Goal: Transaction & Acquisition: Purchase product/service

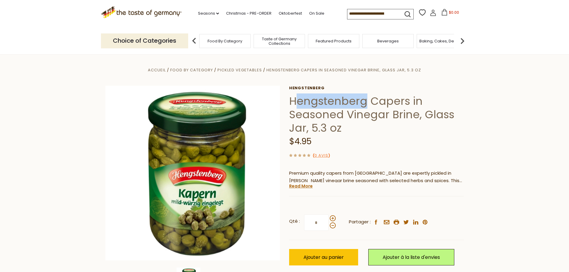
drag, startPoint x: 365, startPoint y: 103, endPoint x: 295, endPoint y: 104, distance: 69.6
click at [295, 104] on h1 "Hengstenberg Capers in Seasoned Vinegar Brine, Glass Jar, 5.3 oz" at bounding box center [376, 114] width 175 height 40
click at [284, 102] on div "Accueil Food By Category Pickled Vegetables Hengstenberg Capers in Seasoned Vin…" at bounding box center [285, 181] width 368 height 230
drag, startPoint x: 363, startPoint y: 101, endPoint x: 288, endPoint y: 100, distance: 75.3
click at [288, 100] on div "Accueil Food By Category Pickled Vegetables Hengstenberg Capers in Seasoned Vin…" at bounding box center [285, 181] width 368 height 230
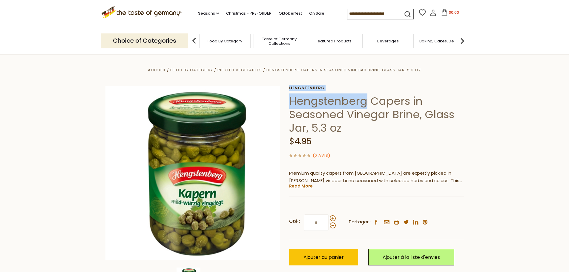
click at [332, 83] on div "Accueil Food By Category Pickled Vegetables Hengstenberg Capers in Seasoned Vin…" at bounding box center [285, 181] width 368 height 230
drag, startPoint x: 366, startPoint y: 102, endPoint x: 291, endPoint y: 101, distance: 75.0
click at [291, 101] on h1 "Hengstenberg Capers in Seasoned Vinegar Brine, Glass Jar, 5.3 oz" at bounding box center [376, 114] width 175 height 40
copy h1 "Hengstenberg"
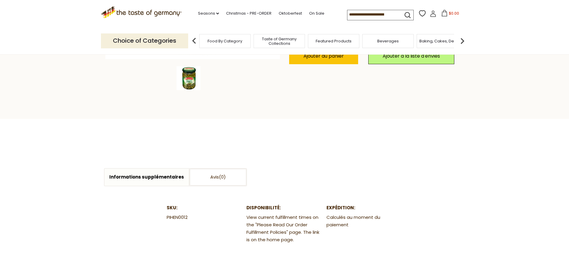
scroll to position [209, 0]
